Goal: Communication & Community: Ask a question

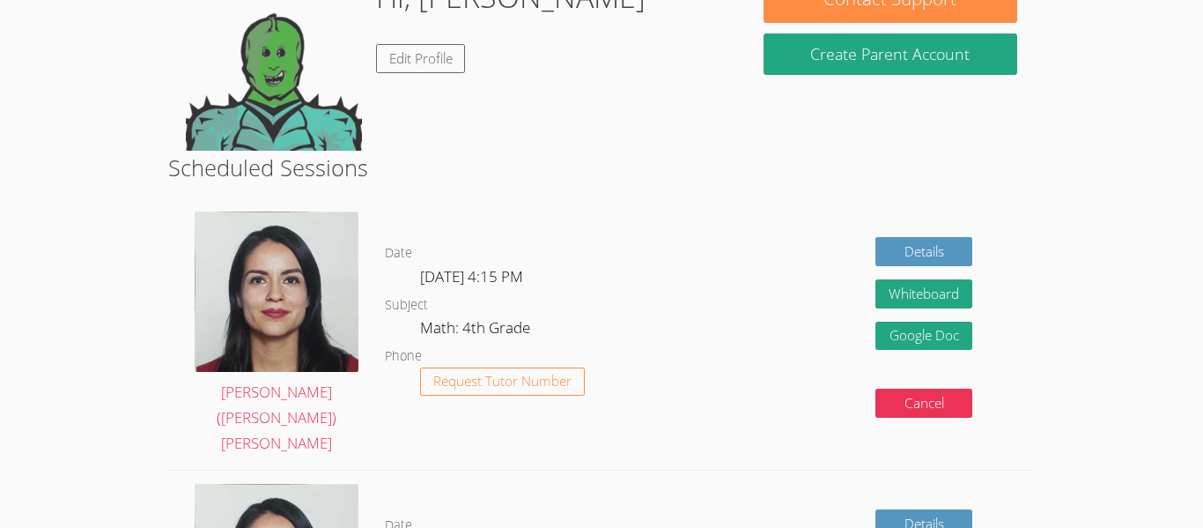
scroll to position [211, 0]
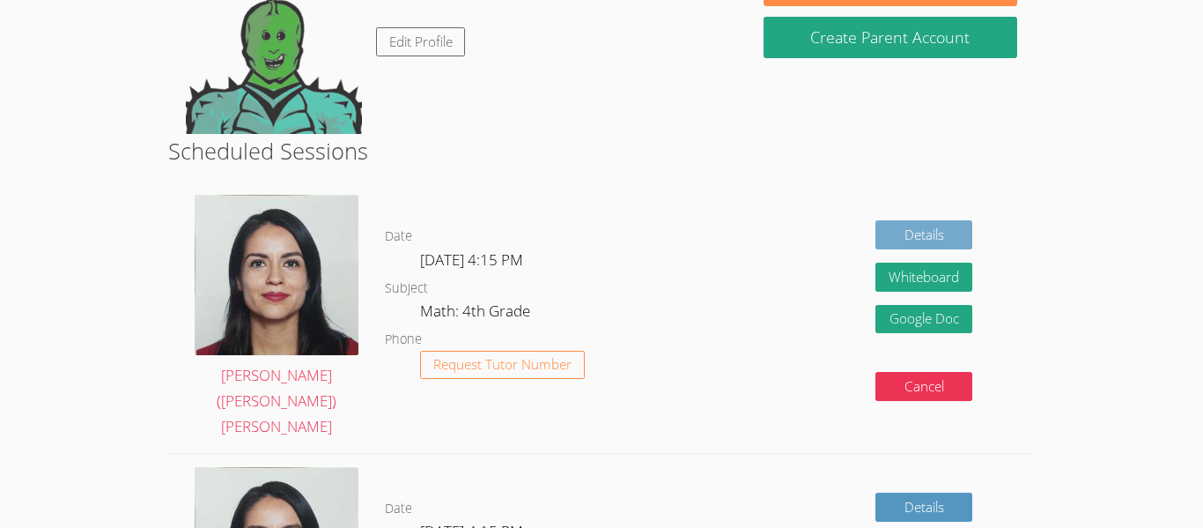
click at [926, 229] on link "Details" at bounding box center [923, 234] width 97 height 29
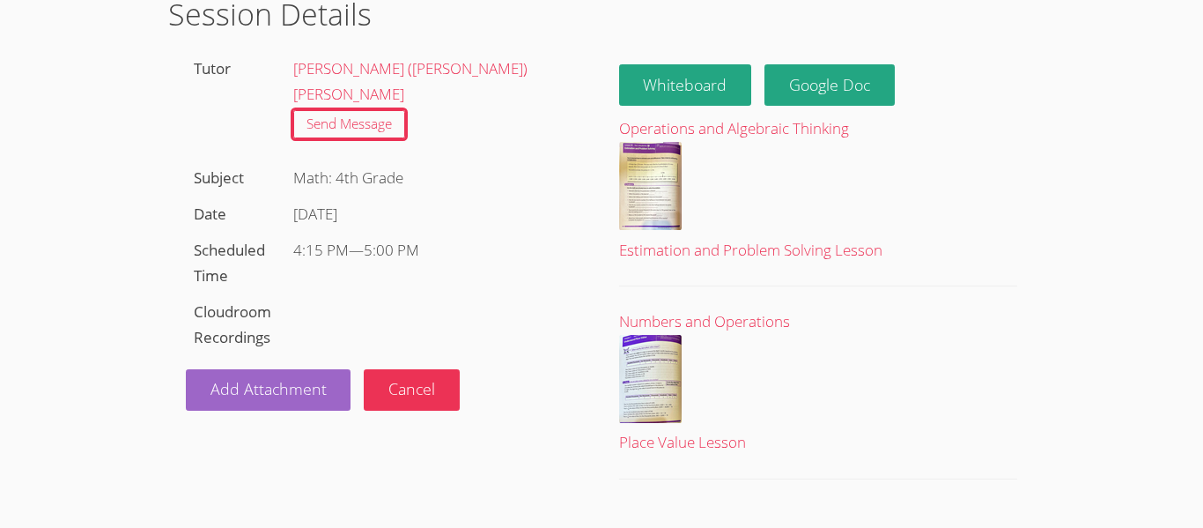
scroll to position [77, 0]
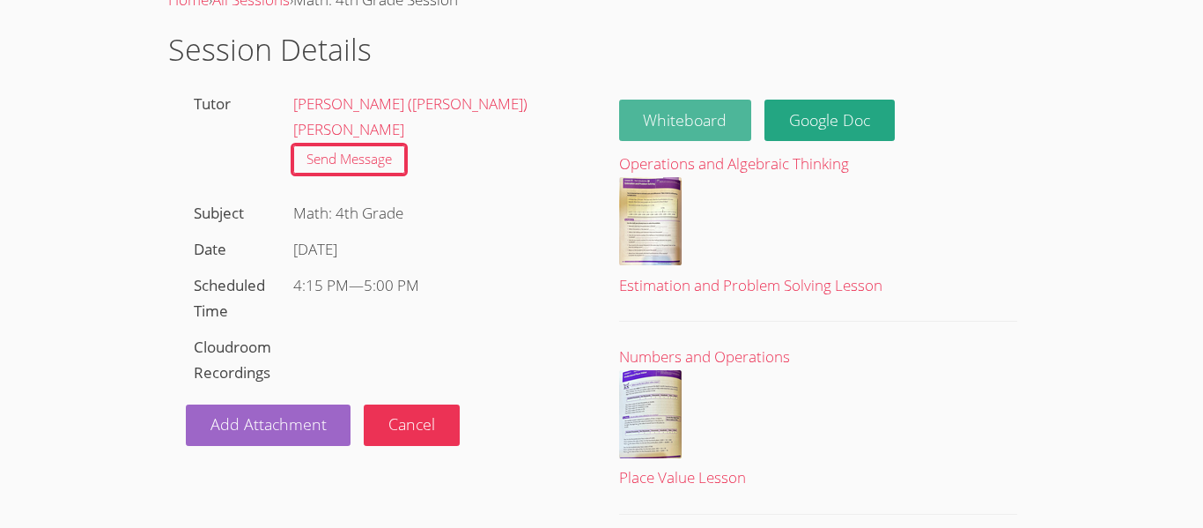
click at [677, 129] on button "Whiteboard" at bounding box center [685, 120] width 133 height 41
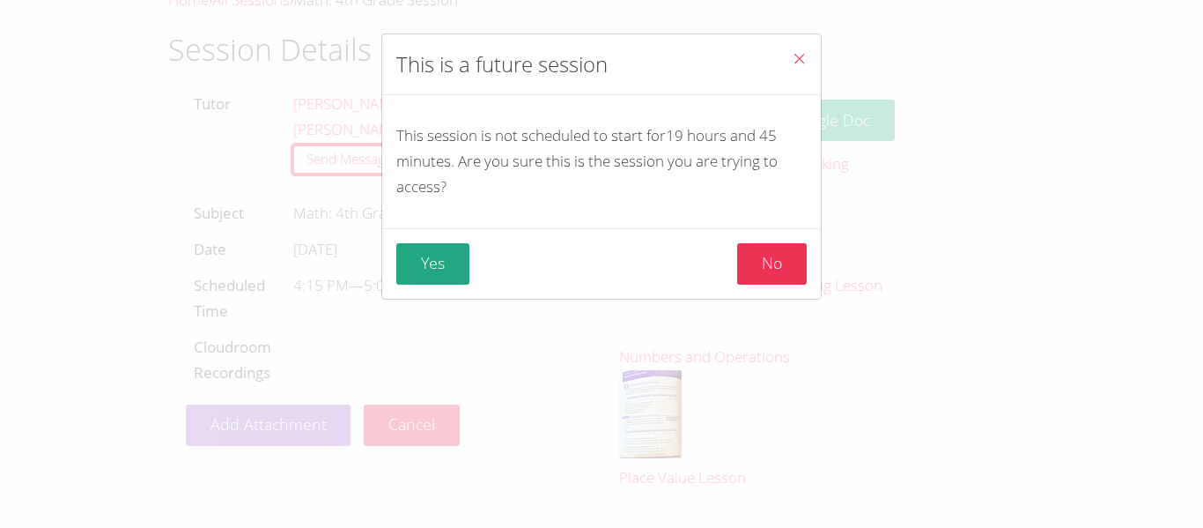
click at [794, 63] on icon "Close" at bounding box center [799, 58] width 15 height 15
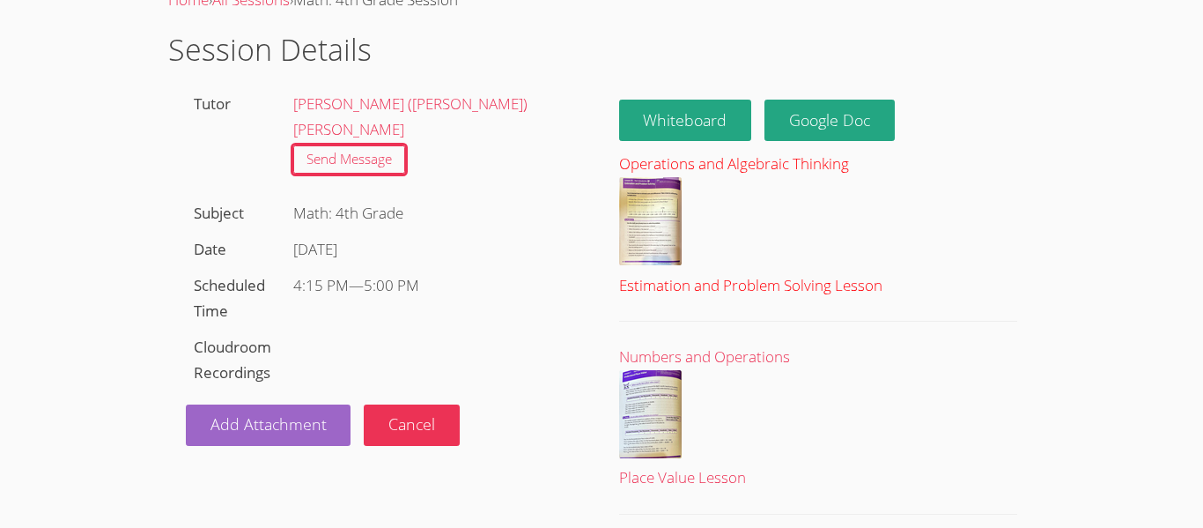
click at [633, 233] on img at bounding box center [650, 221] width 63 height 88
click at [651, 193] on img at bounding box center [650, 221] width 63 height 88
click at [759, 161] on div "Operations and Algebraic Thinking" at bounding box center [818, 164] width 398 height 26
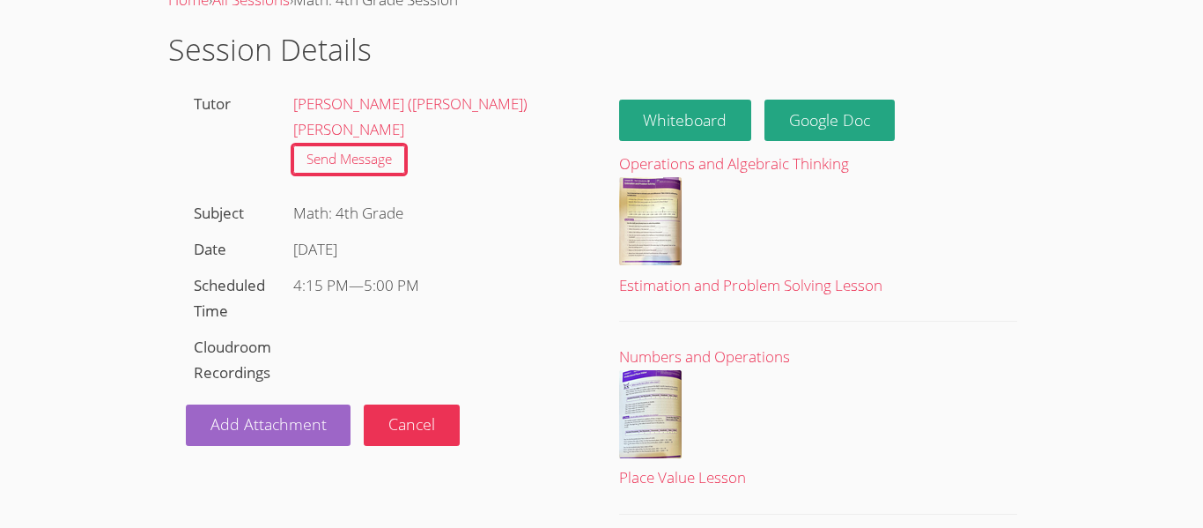
click at [1148, 288] on body "Home Programs Sessions Tutors Messages Billing Logout Ciarah Grace Home › All S…" at bounding box center [601, 187] width 1203 height 528
click at [330, 145] on link "Send Message" at bounding box center [349, 159] width 112 height 29
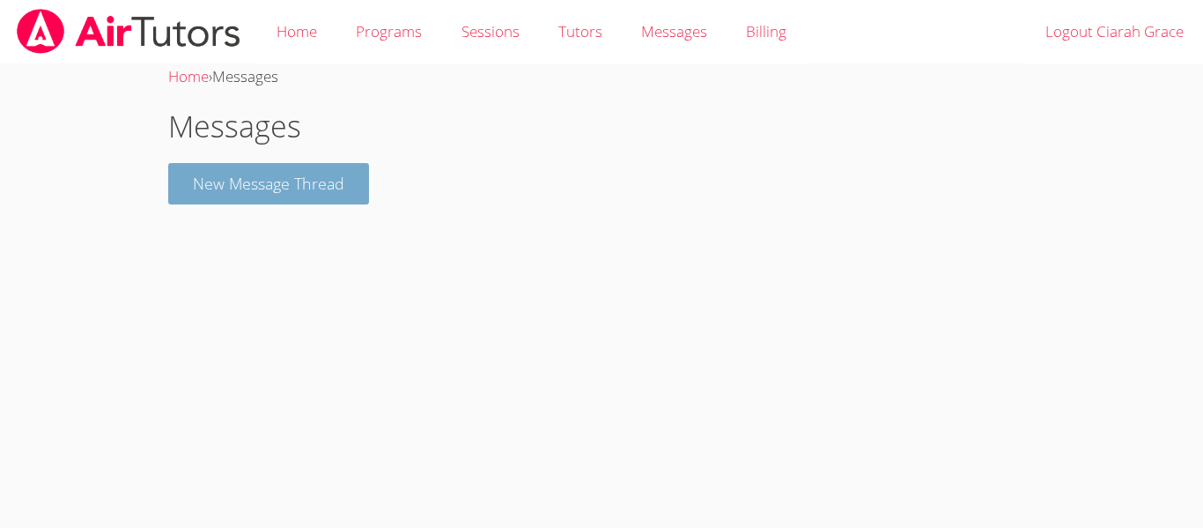
click at [288, 173] on button "New Message Thread" at bounding box center [268, 183] width 201 height 41
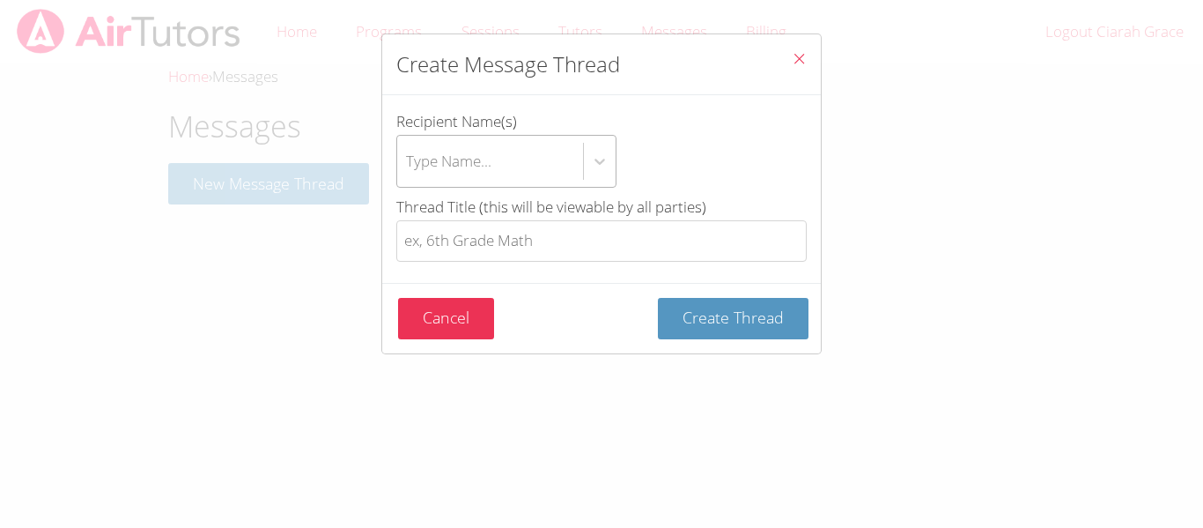
click at [560, 165] on div "Type Name..." at bounding box center [490, 161] width 186 height 51
click at [408, 165] on input "Recipient Name(s) Type Name..." at bounding box center [407, 161] width 2 height 41
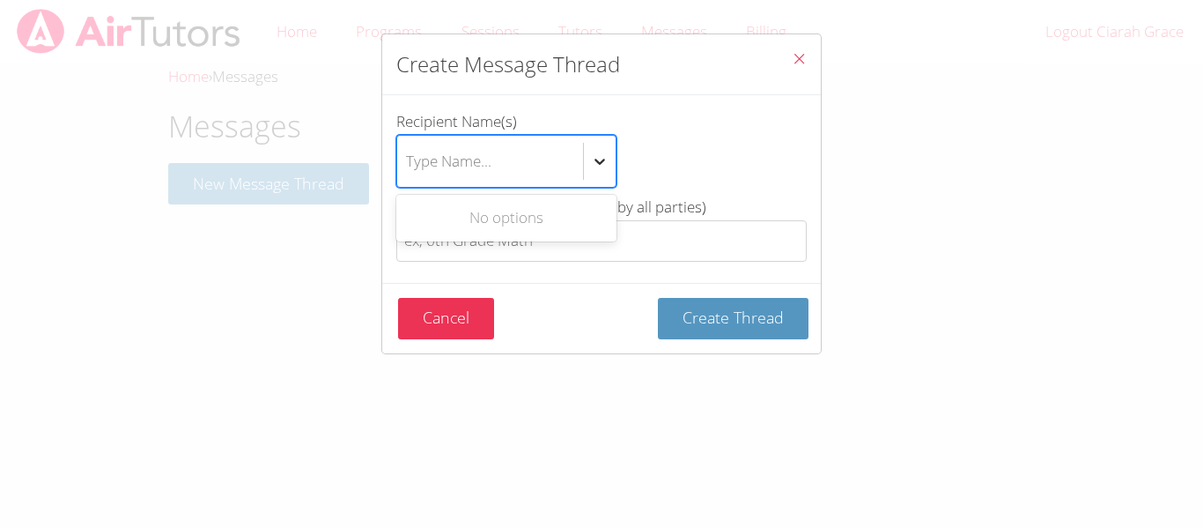
click at [609, 154] on div "btn solid blue btn-info" at bounding box center [600, 161] width 32 height 32
click at [408, 154] on input "Recipient Name(s) Use Up and Down to choose options, press Enter to select the …" at bounding box center [407, 161] width 2 height 41
type input "p"
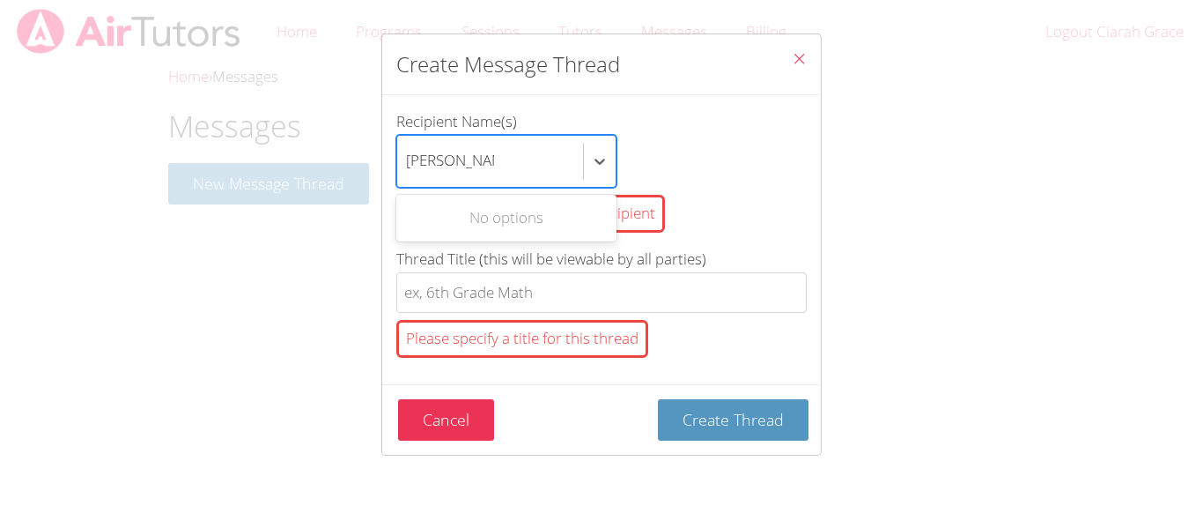
type input "[PERSON_NAME]"
click at [509, 343] on div "Please specify a title for this thread" at bounding box center [522, 339] width 252 height 38
click at [509, 314] on input "Thread Title (this will be viewable by all parties) Please specify a title for …" at bounding box center [601, 292] width 410 height 41
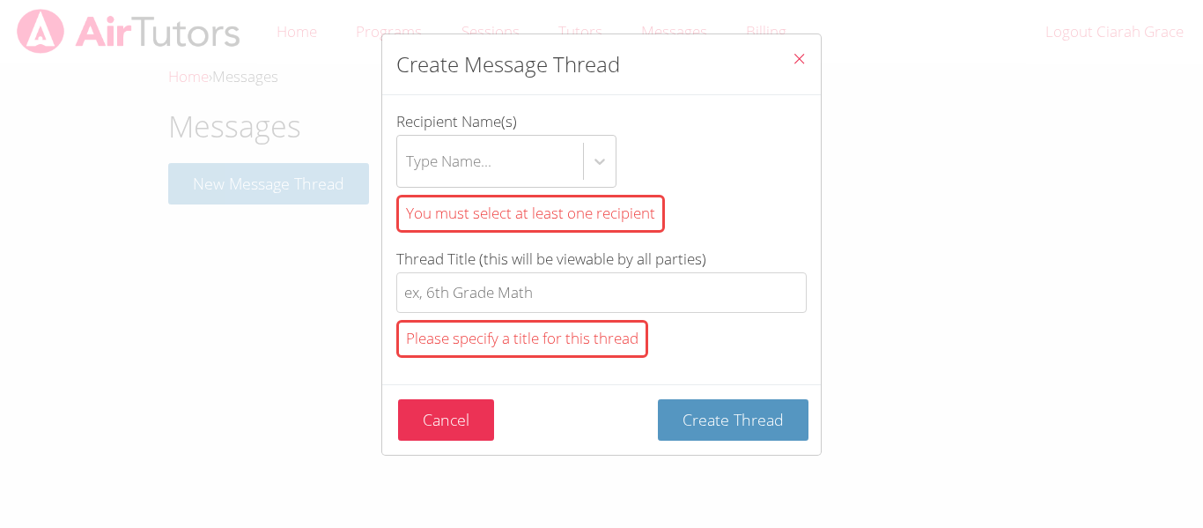
click at [503, 218] on div "You must select at least one recipient" at bounding box center [530, 214] width 269 height 38
click at [408, 181] on input "Recipient Name(s) Type Name... You must select at least one recipient" at bounding box center [407, 161] width 2 height 41
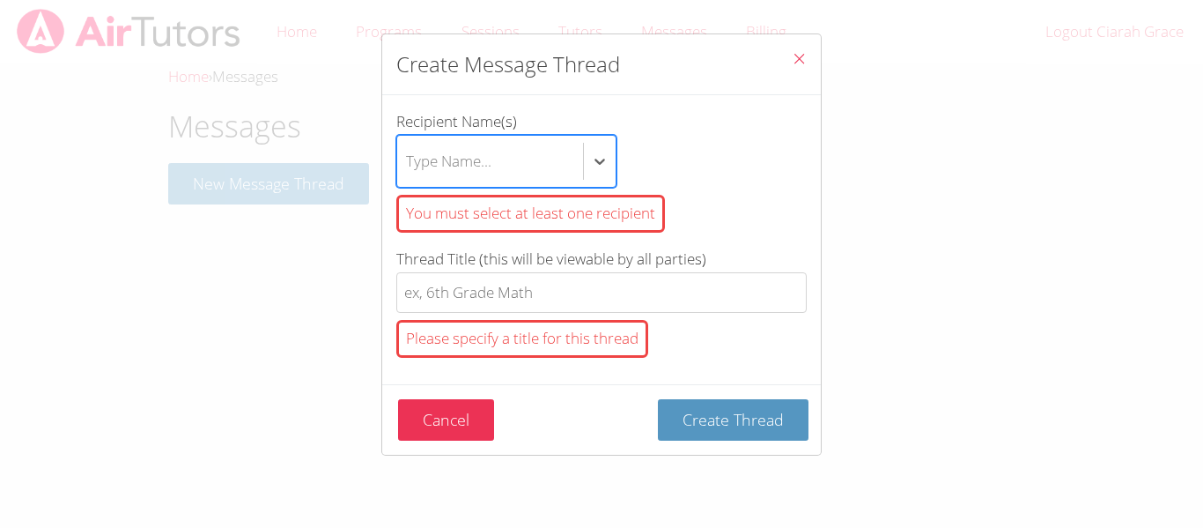
click at [799, 58] on icon "Close" at bounding box center [799, 58] width 15 height 15
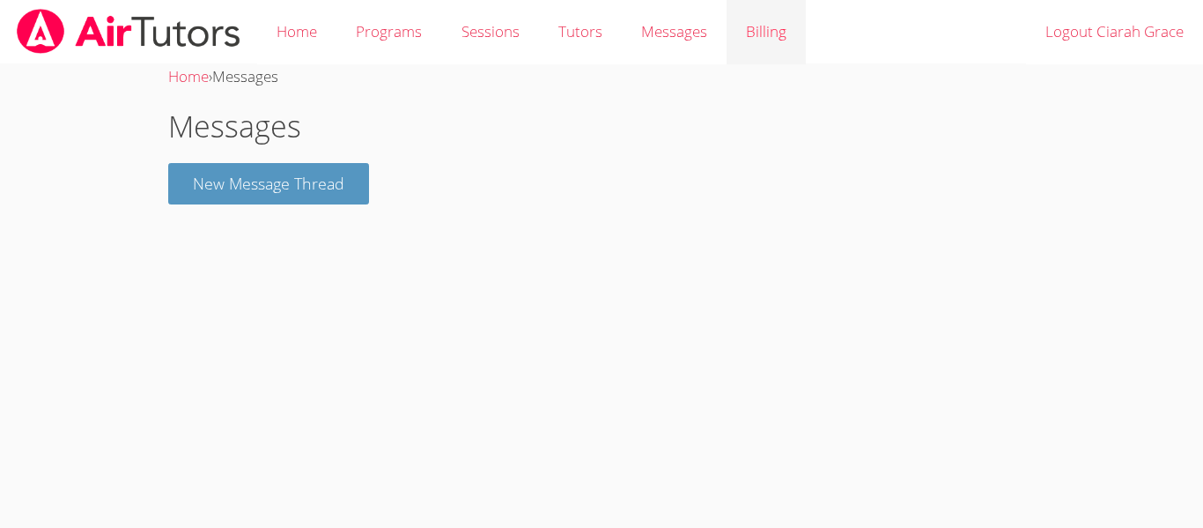
click at [766, 30] on link "Billing" at bounding box center [766, 32] width 79 height 64
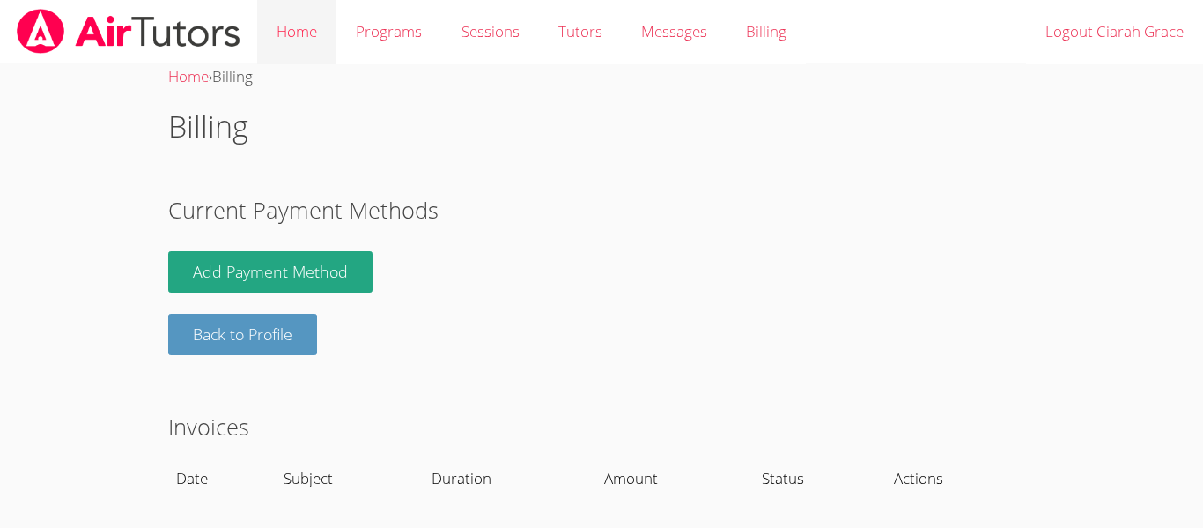
click at [303, 29] on link "Home" at bounding box center [296, 32] width 79 height 64
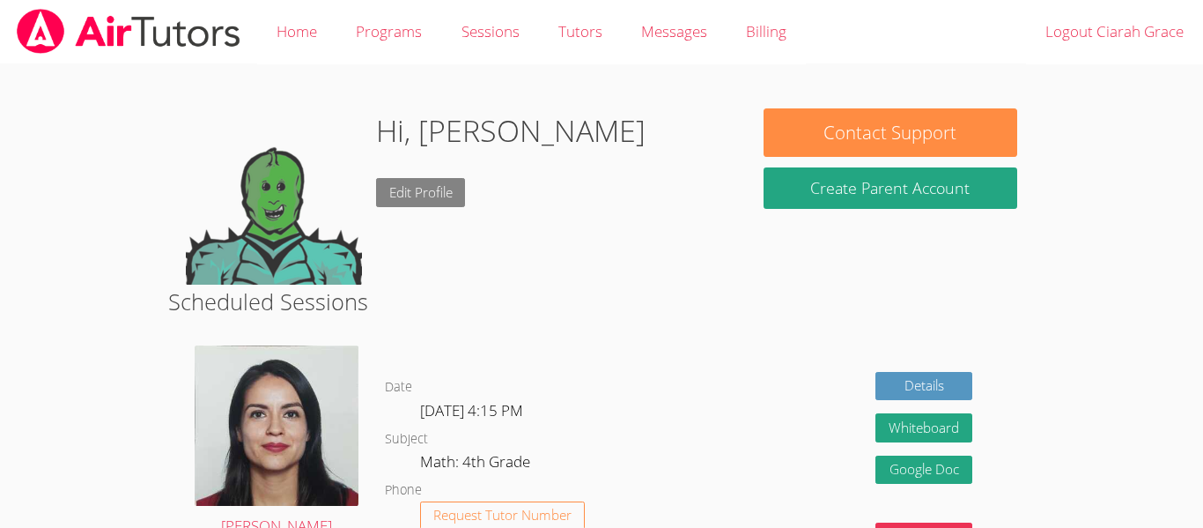
click at [424, 187] on link "Edit Profile" at bounding box center [421, 192] width 90 height 29
click at [225, 282] on img at bounding box center [274, 196] width 176 height 176
